Goal: Task Accomplishment & Management: Complete application form

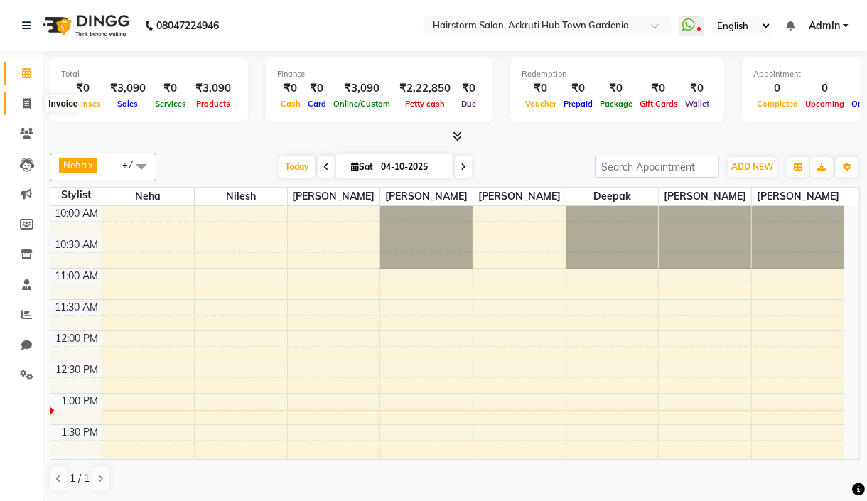
click at [18, 102] on span at bounding box center [26, 104] width 25 height 16
select select "279"
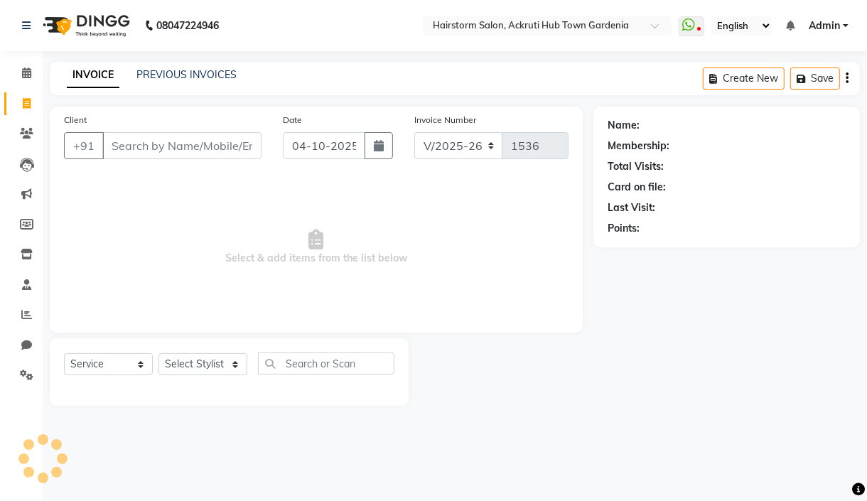
click at [158, 151] on input "Client" at bounding box center [181, 145] width 159 height 27
select select "product"
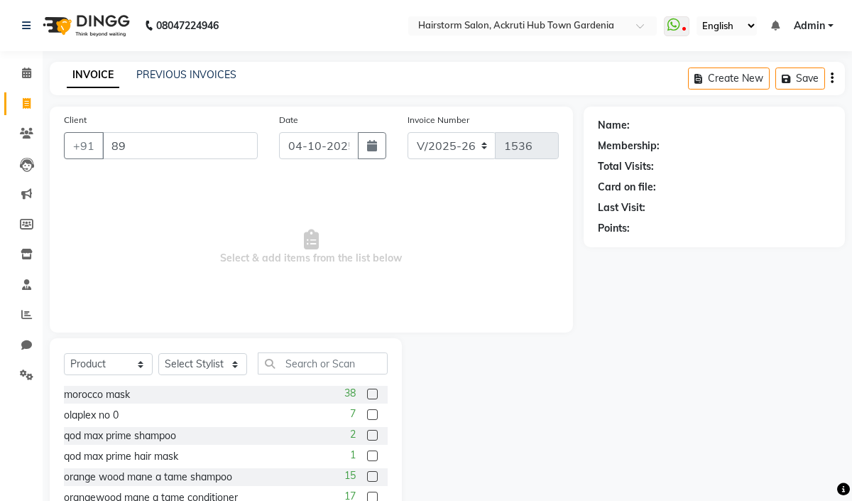
type input "8"
type input "9930181364"
click at [220, 142] on span "Add Client" at bounding box center [221, 145] width 56 height 14
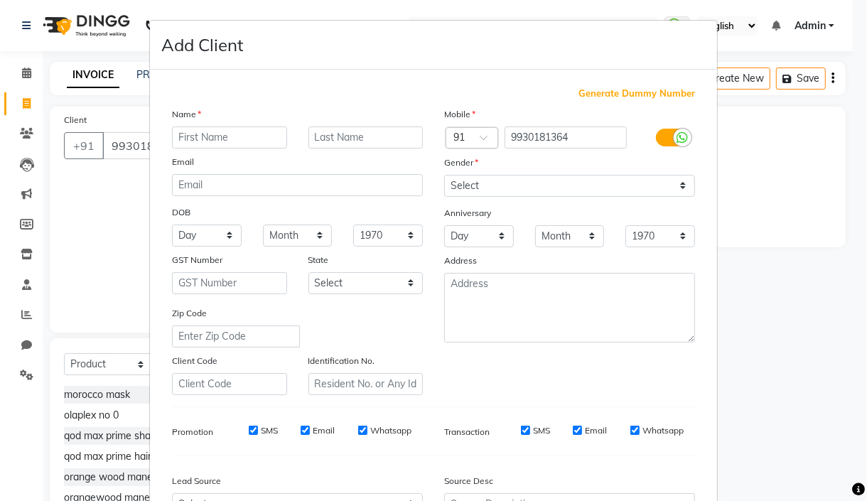
click at [202, 140] on input "text" at bounding box center [229, 137] width 115 height 22
type input "liji"
click at [337, 128] on input "text" at bounding box center [365, 137] width 115 height 22
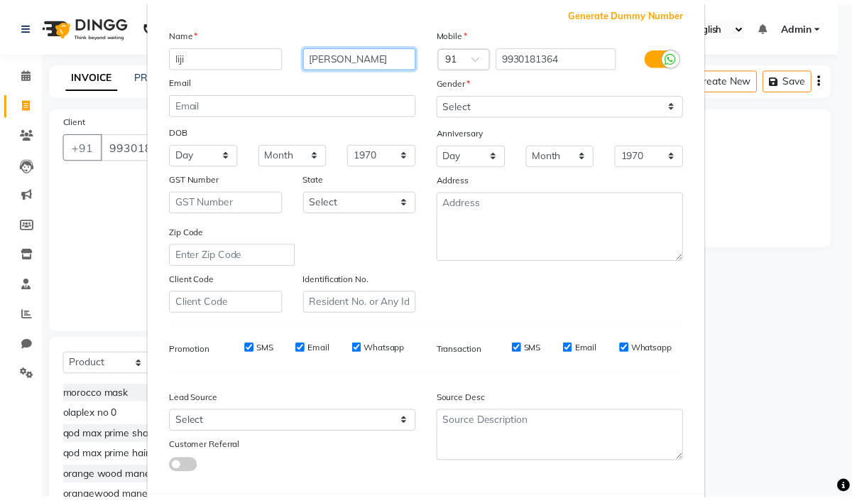
scroll to position [157, 0]
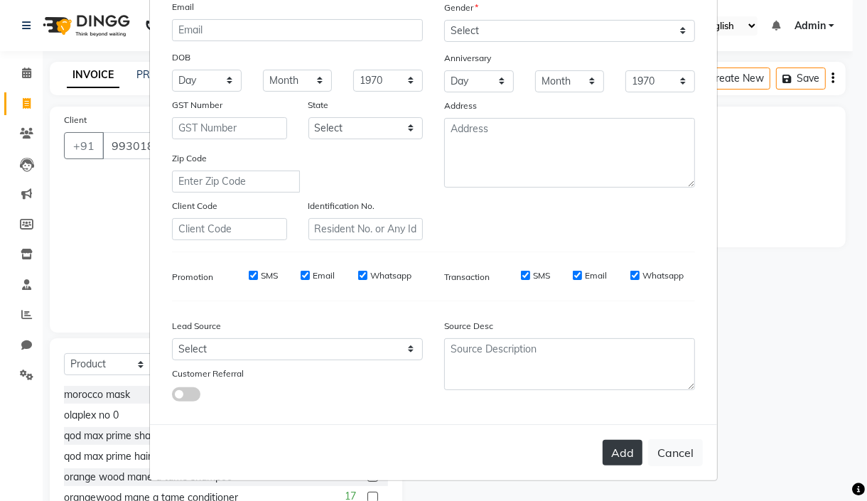
type input "[PERSON_NAME]"
click at [607, 450] on button "Add" at bounding box center [622, 453] width 40 height 26
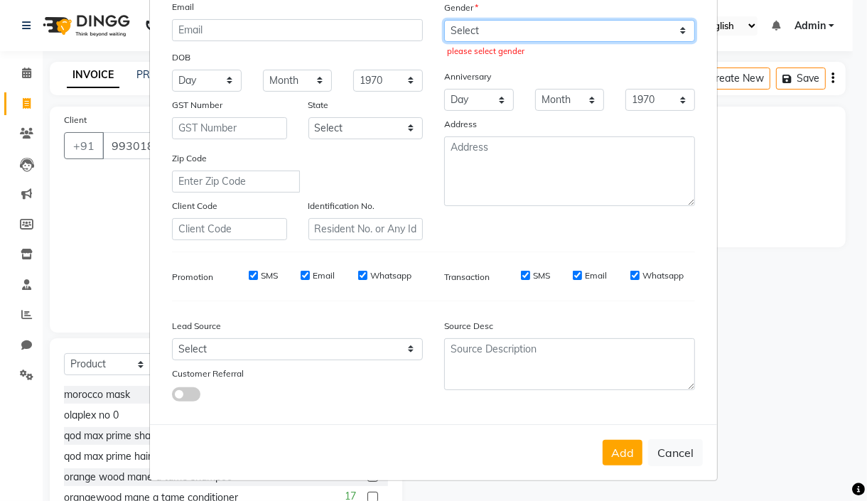
click at [475, 37] on select "Select [DEMOGRAPHIC_DATA] [DEMOGRAPHIC_DATA] Other Prefer Not To Say" at bounding box center [569, 31] width 251 height 22
select select "[DEMOGRAPHIC_DATA]"
click at [444, 20] on select "Select [DEMOGRAPHIC_DATA] [DEMOGRAPHIC_DATA] Other Prefer Not To Say" at bounding box center [569, 31] width 251 height 22
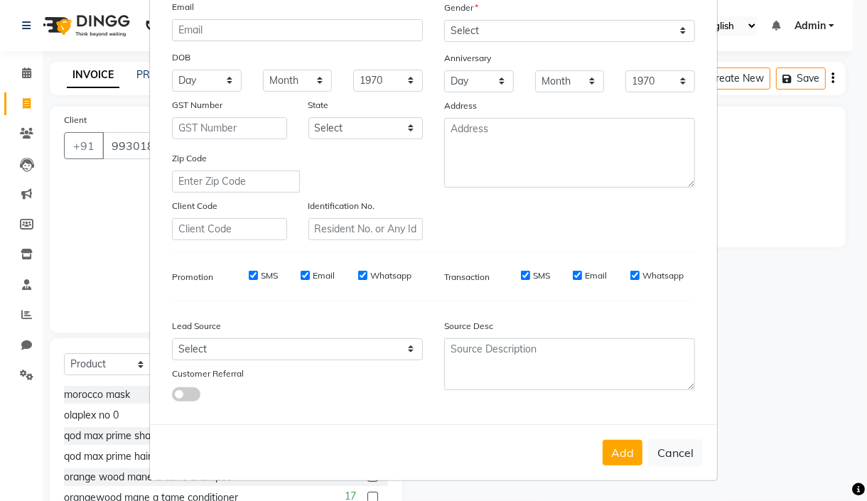
drag, startPoint x: 609, startPoint y: 479, endPoint x: 615, endPoint y: 469, distance: 10.8
click at [614, 472] on div "Add Cancel" at bounding box center [433, 452] width 567 height 56
click at [615, 457] on button "Add" at bounding box center [622, 453] width 40 height 26
select select
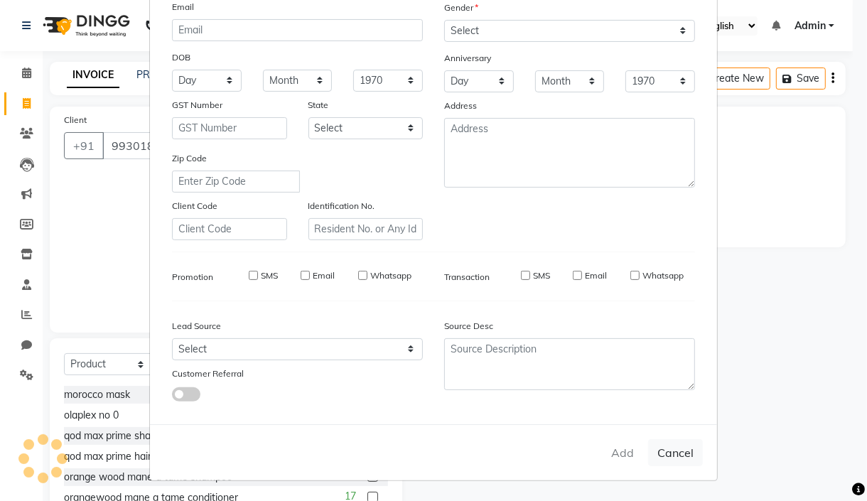
select select
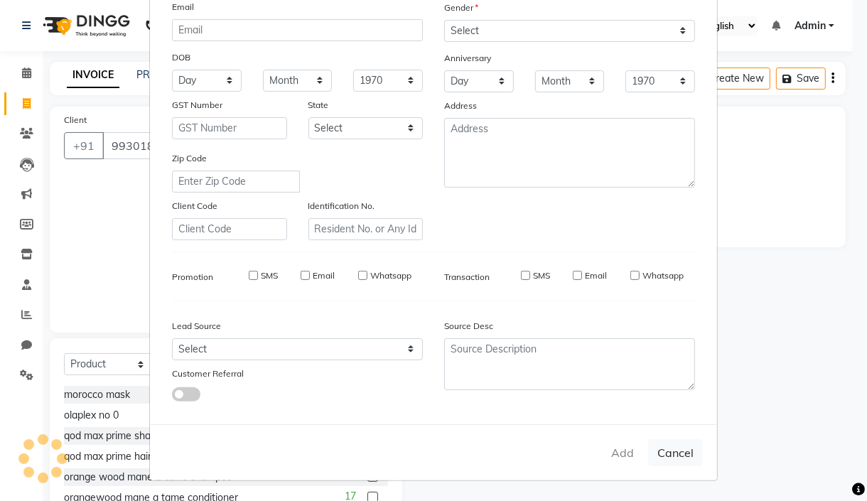
checkbox input "false"
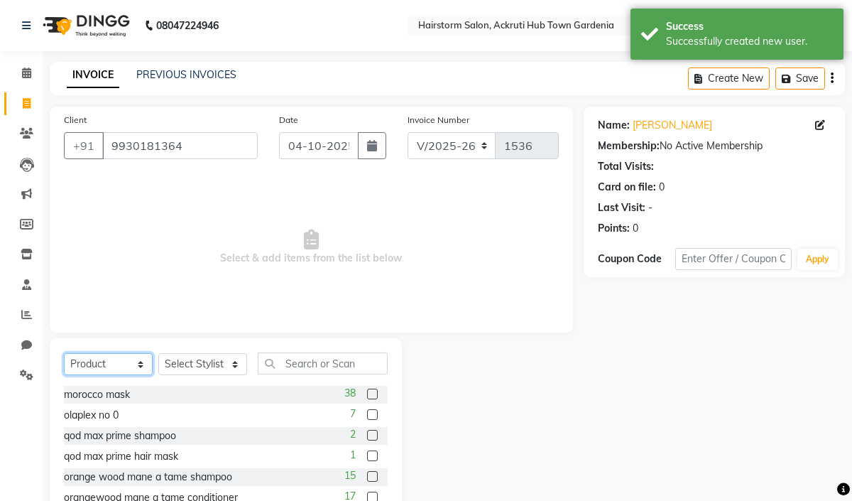
click at [135, 363] on select "Select Service Product Membership Package Voucher Prepaid Gift Card" at bounding box center [108, 364] width 89 height 22
select select "service"
click at [64, 354] on select "Select Service Product Membership Package Voucher Prepaid Gift Card" at bounding box center [108, 364] width 89 height 22
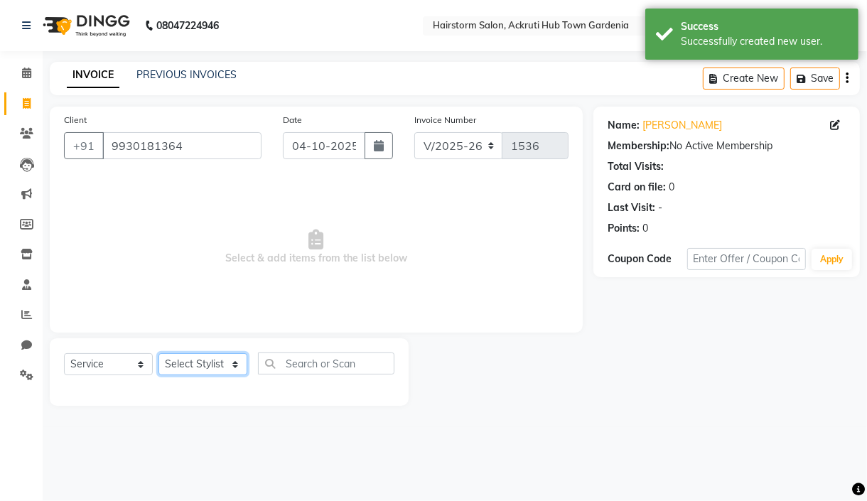
click at [218, 358] on select "Select Stylist [PERSON_NAME] deepak [PERSON_NAME] Neha [PERSON_NAME] [PERSON_NA…" at bounding box center [202, 364] width 89 height 22
select select "59937"
click at [158, 354] on select "Select Stylist [PERSON_NAME] deepak [PERSON_NAME] Neha [PERSON_NAME] [PERSON_NA…" at bounding box center [202, 364] width 89 height 22
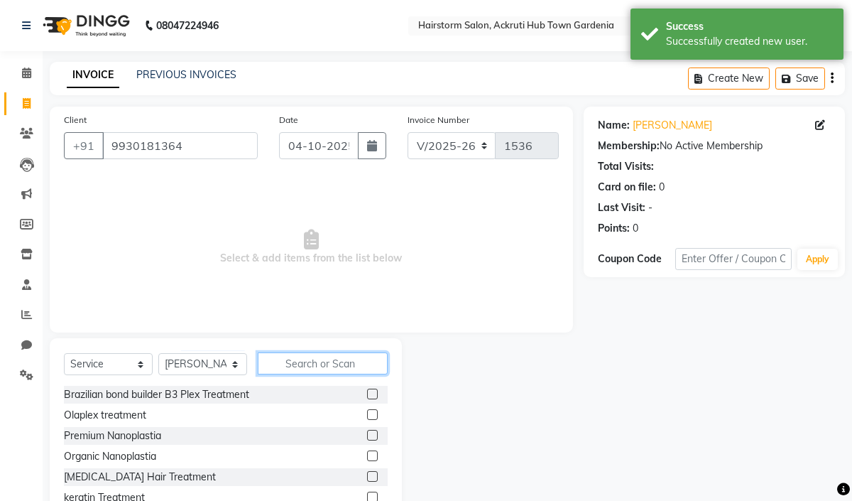
click at [305, 359] on input "text" at bounding box center [323, 363] width 130 height 22
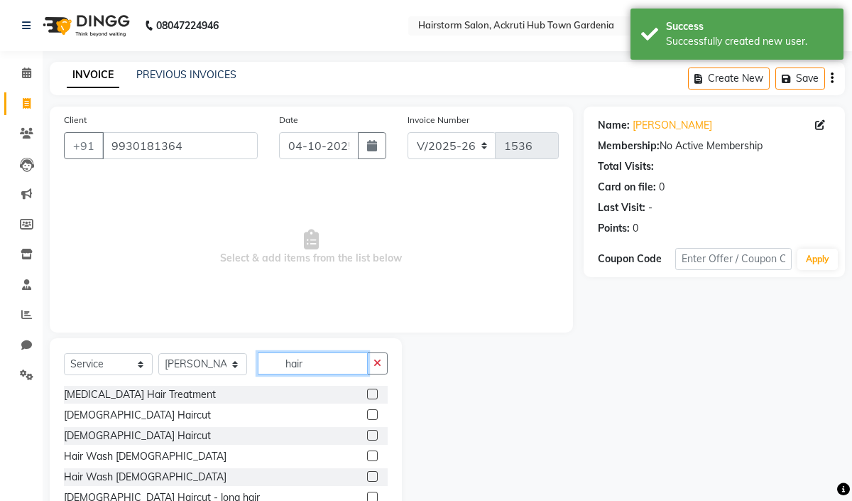
type input "hair"
click at [367, 418] on label at bounding box center [372, 414] width 11 height 11
click at [367, 418] on input "checkbox" at bounding box center [371, 415] width 9 height 9
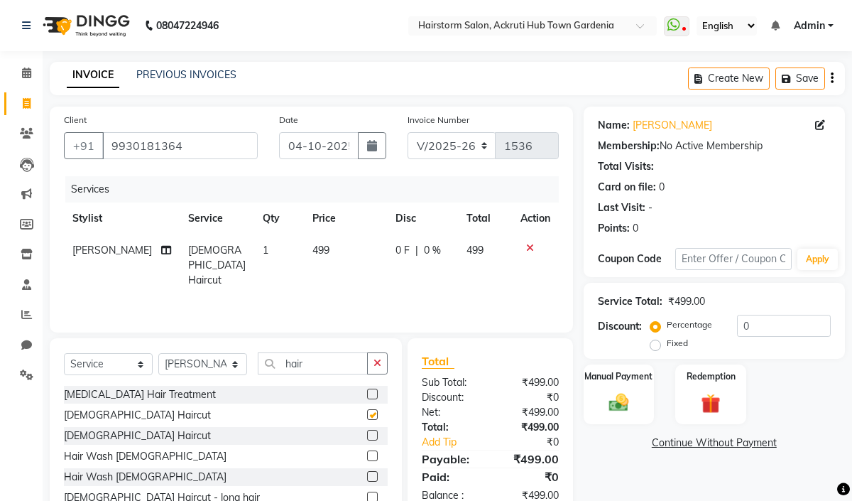
checkbox input "false"
click at [326, 365] on input "hair" at bounding box center [313, 363] width 110 height 22
type input "h"
type input "hair"
click at [367, 455] on label at bounding box center [372, 455] width 11 height 11
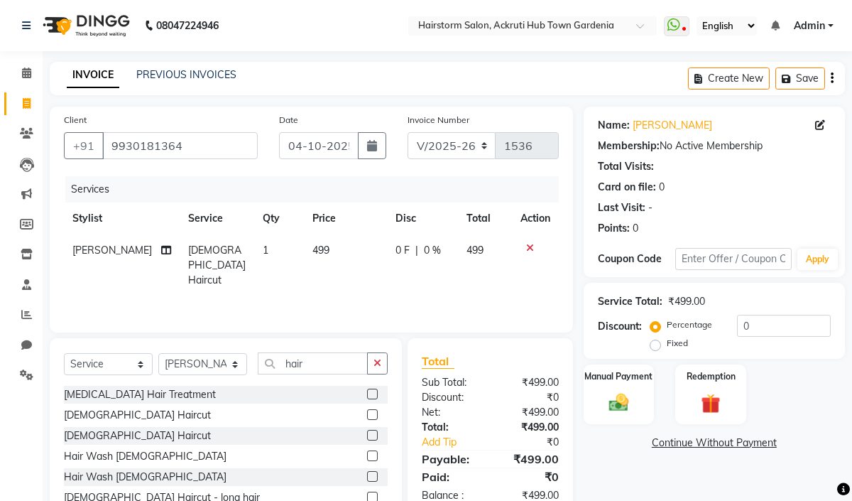
click at [367, 455] on input "checkbox" at bounding box center [371, 456] width 9 height 9
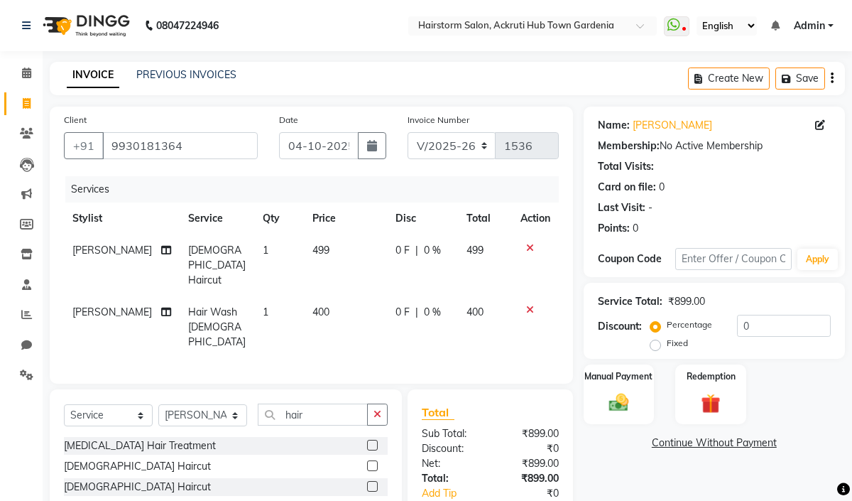
checkbox input "false"
click at [337, 247] on td "499" at bounding box center [345, 265] width 83 height 62
select select "59937"
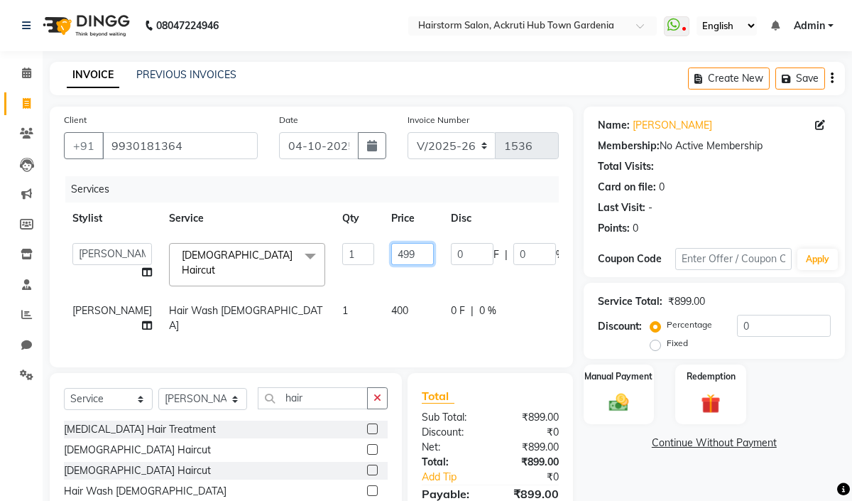
click at [391, 262] on input "499" at bounding box center [412, 254] width 43 height 22
type input "4"
type input "600"
click at [383, 301] on td "400" at bounding box center [413, 318] width 60 height 47
select select "59937"
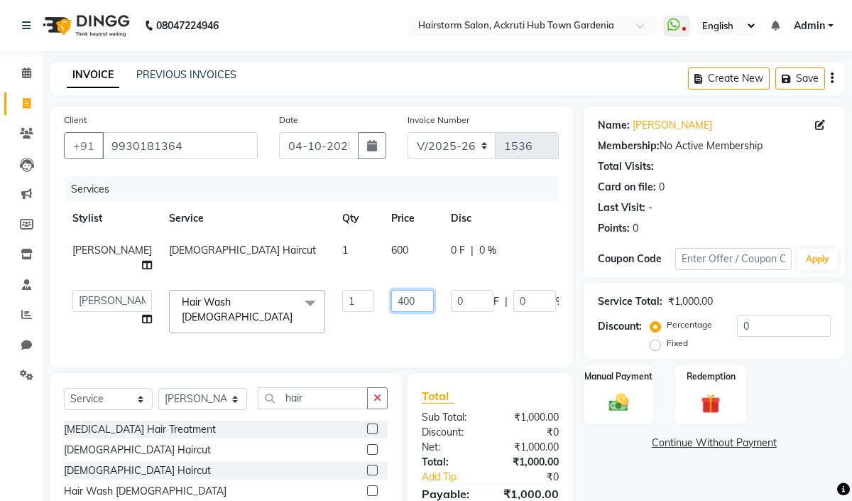
click at [391, 298] on input "400" at bounding box center [412, 301] width 43 height 22
type input "4"
type input "300"
click at [272, 339] on div "Services Stylist Service Qty Price Disc Total Action [PERSON_NAME] [DEMOGRAPHIC…" at bounding box center [311, 264] width 495 height 177
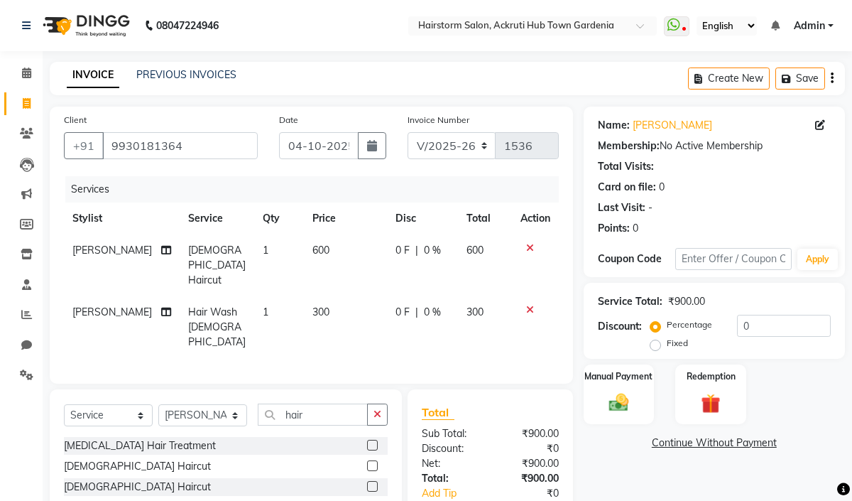
click at [313, 259] on td "600" at bounding box center [345, 265] width 83 height 62
select select "59937"
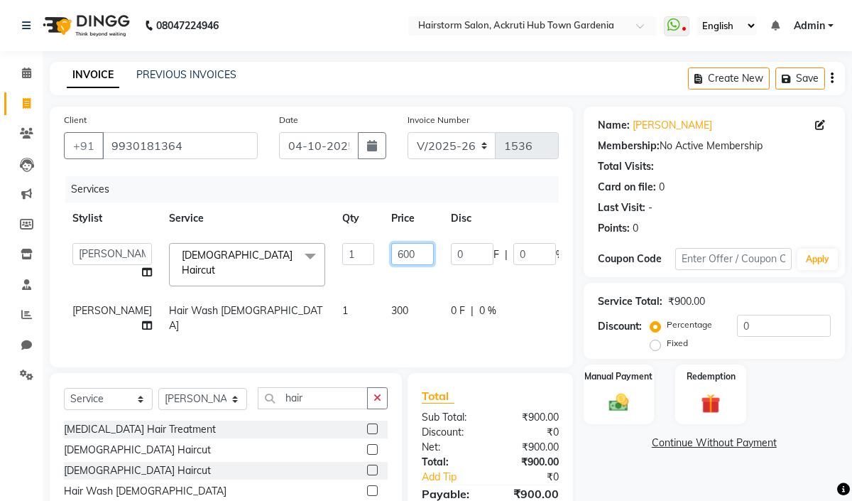
click at [391, 248] on input "600" at bounding box center [412, 254] width 43 height 22
type input "650"
click at [352, 283] on tbody "[PERSON_NAME] deepak [PERSON_NAME] Neha [PERSON_NAME] [PERSON_NAME] [DEMOGRAPHI…" at bounding box center [362, 287] width 597 height 107
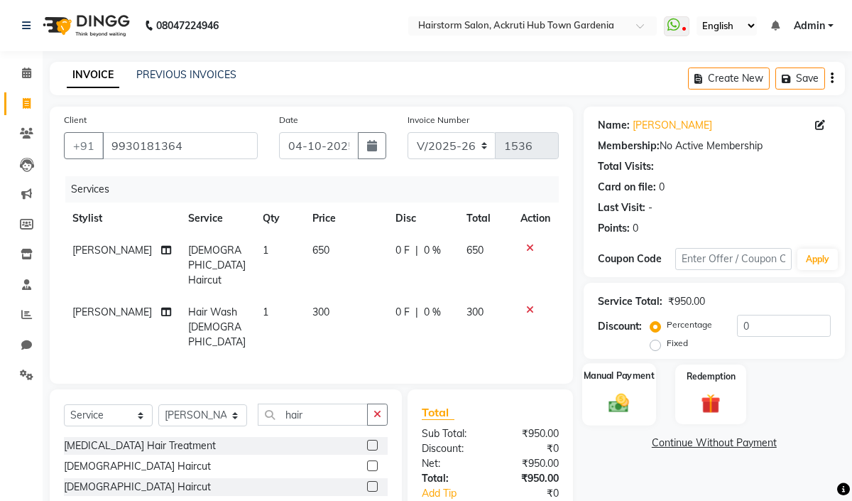
click at [624, 391] on img at bounding box center [618, 402] width 33 height 23
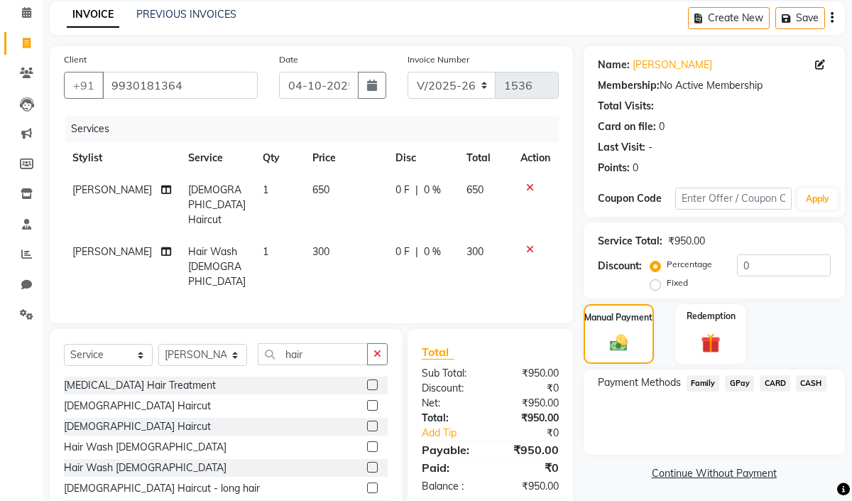
scroll to position [104, 0]
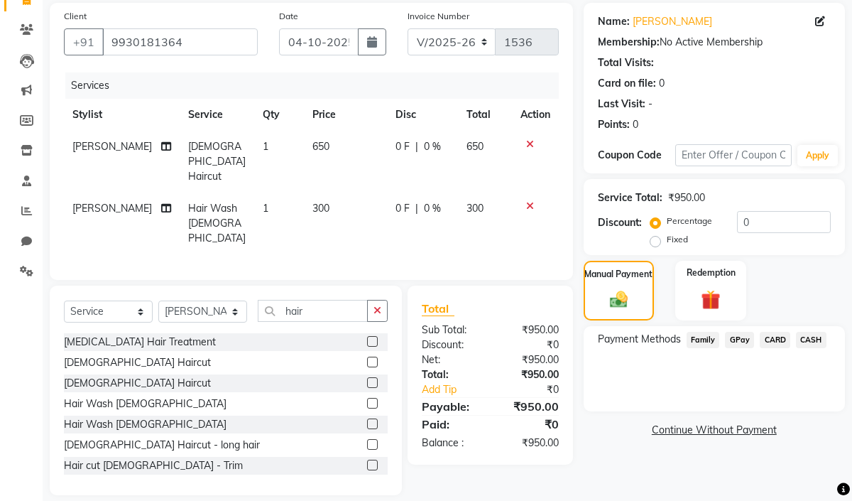
click at [742, 338] on span "GPay" at bounding box center [739, 340] width 29 height 16
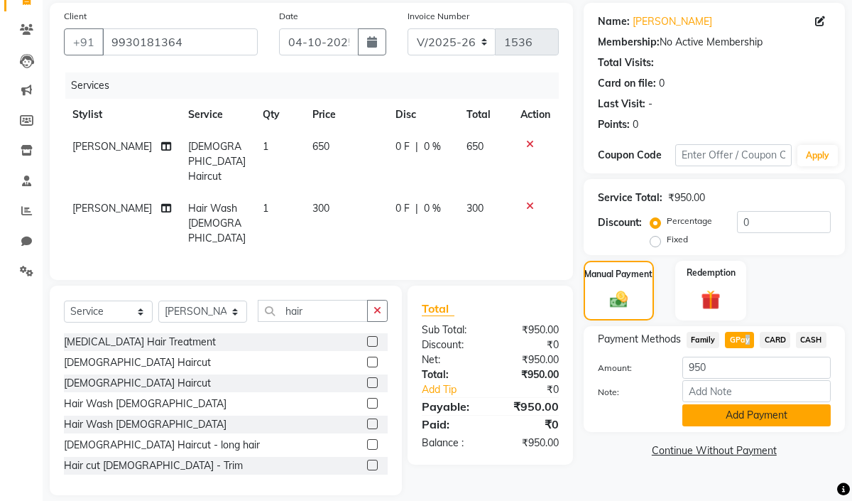
click at [742, 416] on button "Add Payment" at bounding box center [757, 415] width 148 height 22
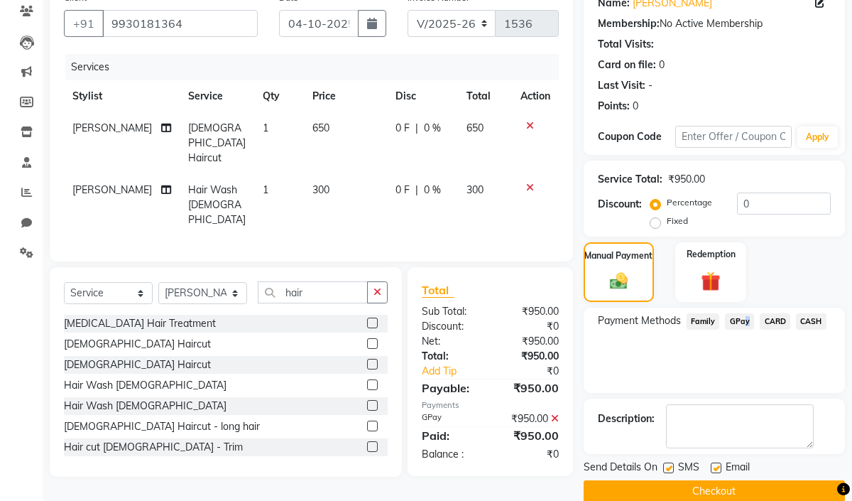
scroll to position [144, 0]
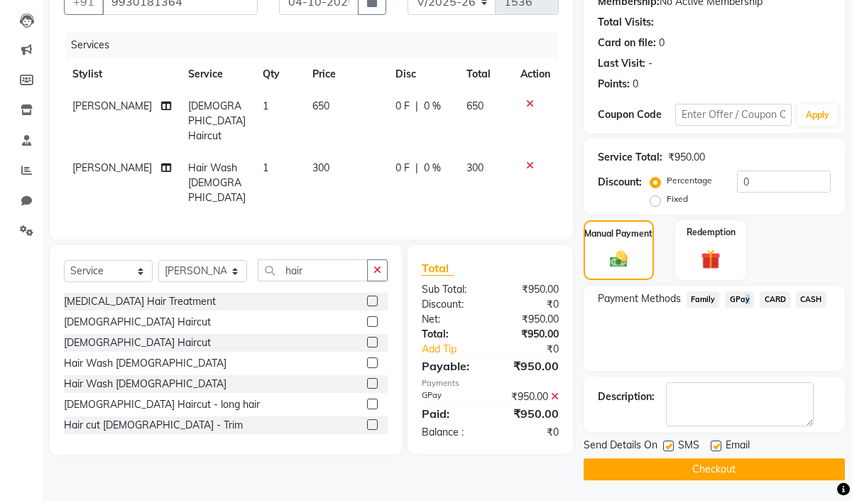
click at [746, 465] on button "Checkout" at bounding box center [714, 469] width 261 height 22
